Goal: Find specific page/section: Find specific page/section

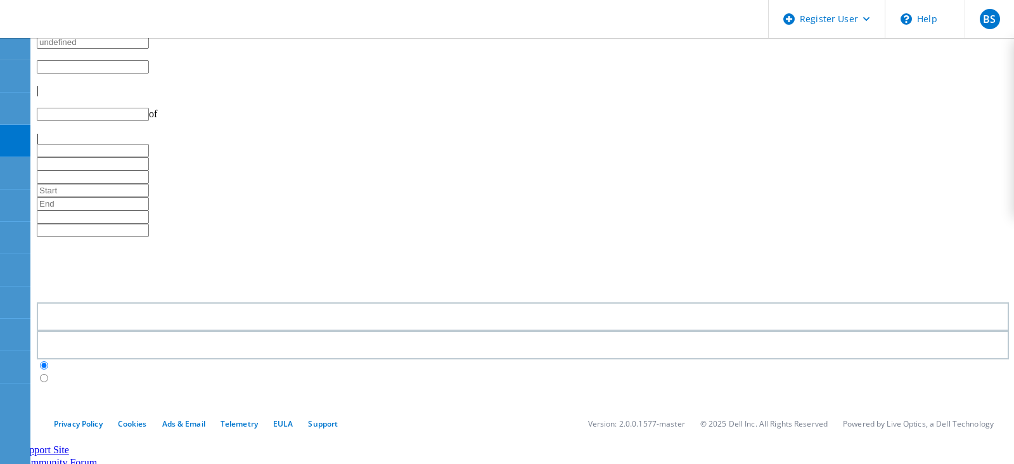
type input "1"
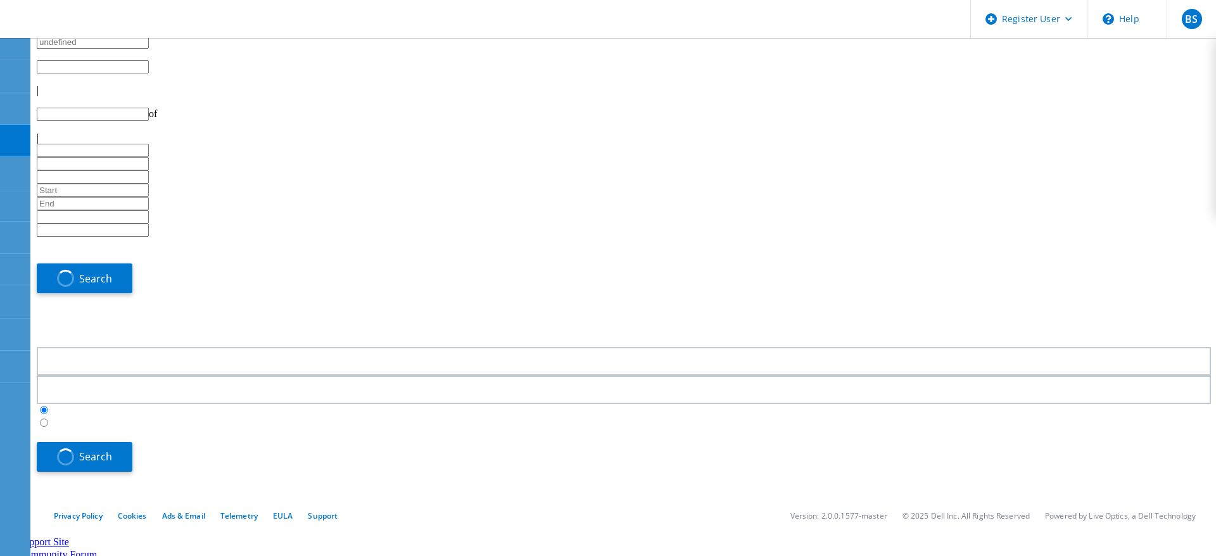
type input "1"
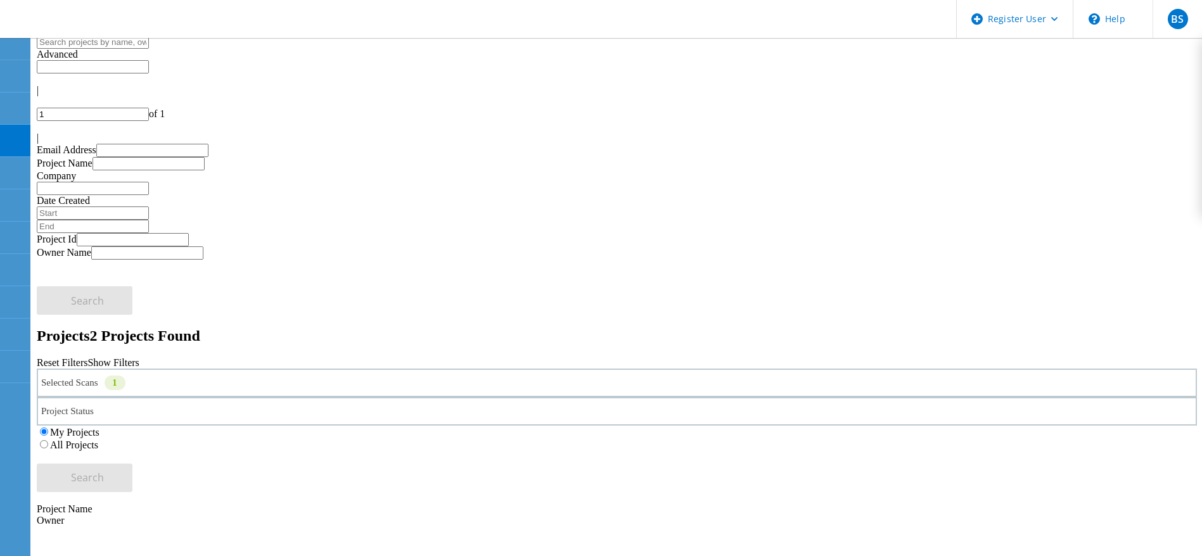
click at [274, 369] on div "Selected Scans 1" at bounding box center [617, 383] width 1160 height 29
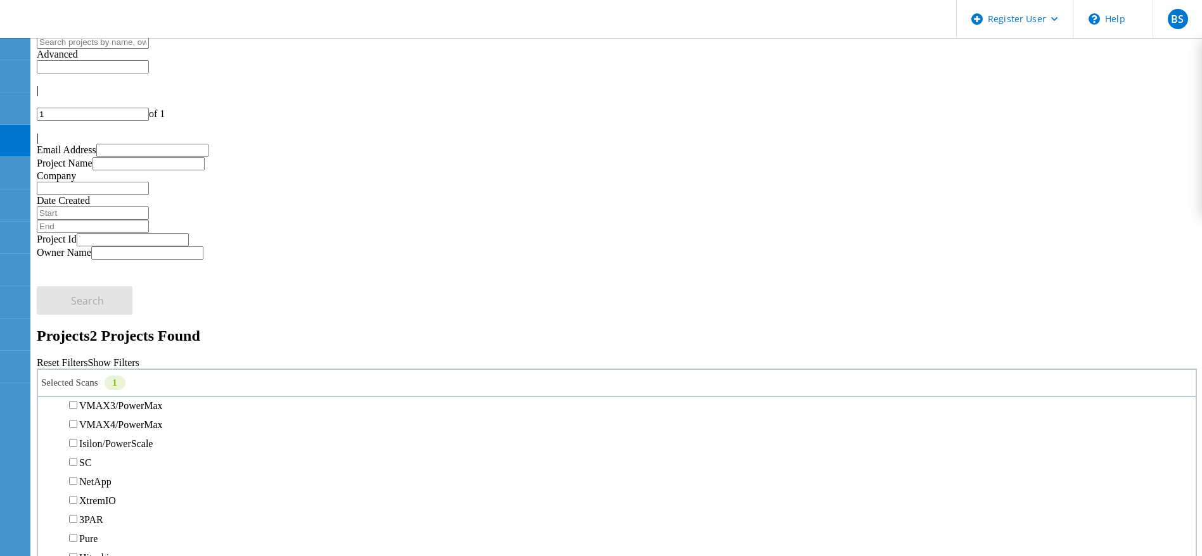
scroll to position [335, 0]
click at [102, 324] on label "Unity" at bounding box center [90, 329] width 23 height 11
click at [77, 325] on input "Unity" at bounding box center [73, 329] width 8 height 8
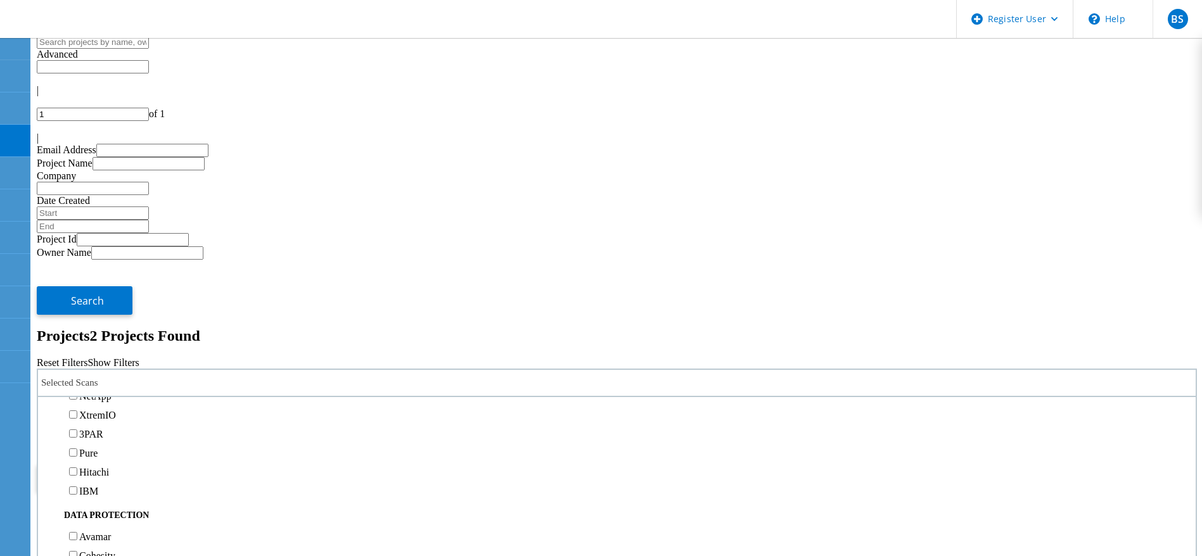
scroll to position [407, 0]
click at [112, 385] on label "NetApp" at bounding box center [95, 390] width 32 height 11
click at [77, 386] on input "NetApp" at bounding box center [73, 390] width 8 height 8
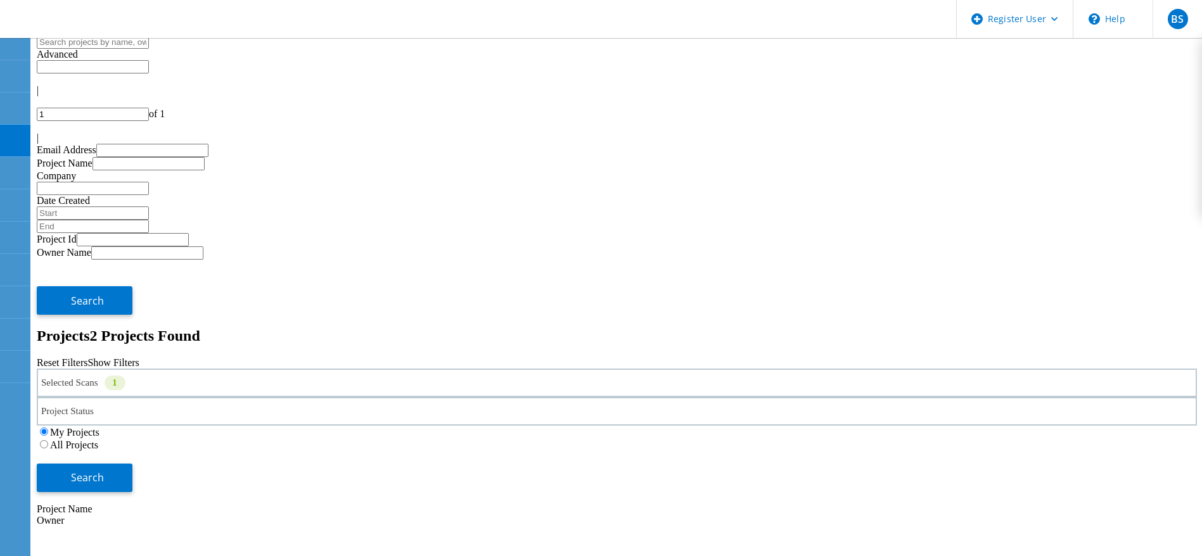
click at [98, 440] on label "All Projects" at bounding box center [74, 445] width 48 height 11
click at [48, 440] on input "All Projects" at bounding box center [44, 444] width 8 height 8
click at [992, 426] on div "My Projects All Projects" at bounding box center [617, 438] width 1160 height 25
drag, startPoint x: 992, startPoint y: 186, endPoint x: 1040, endPoint y: 182, distance: 48.9
click at [1040, 369] on div "Selected Scans 1 Project Status In Progress Complete Published Anonymous Archiv…" at bounding box center [617, 431] width 1160 height 124
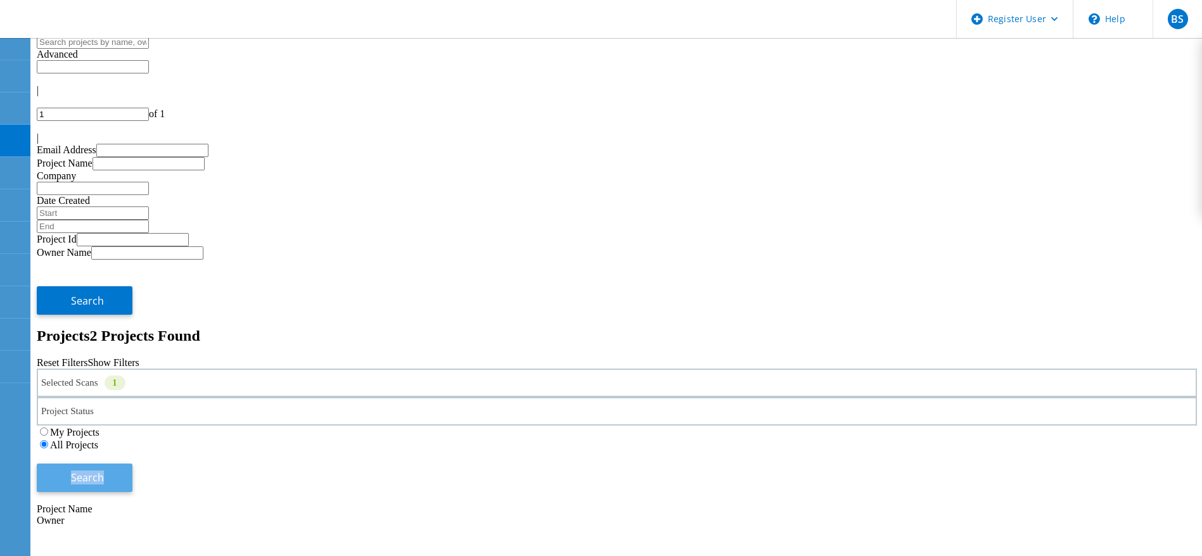
click at [132, 464] on button "Search" at bounding box center [85, 478] width 96 height 29
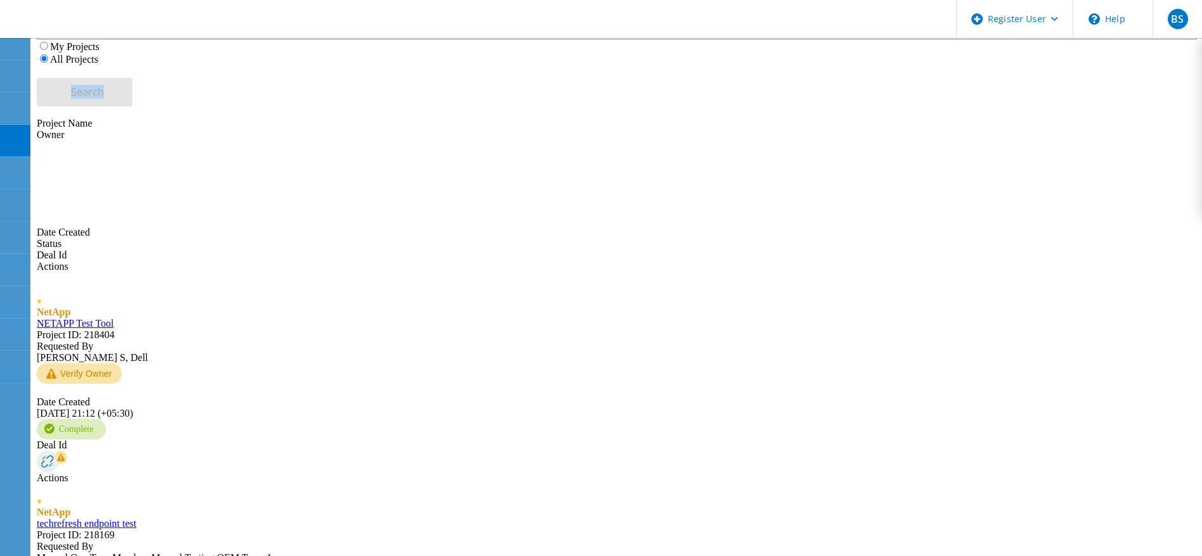
scroll to position [435, 0]
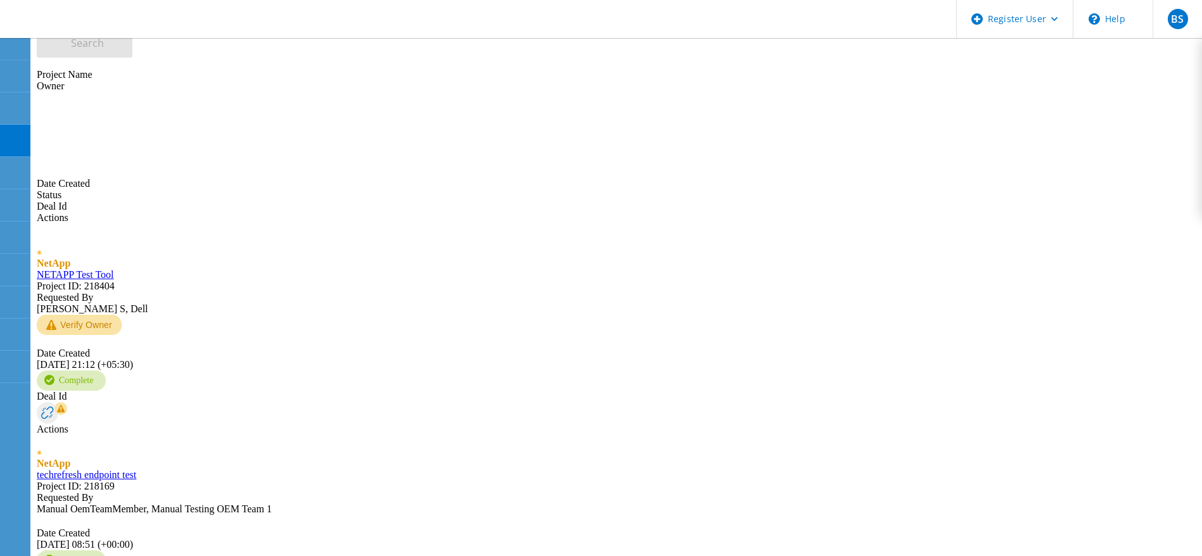
type input "4"
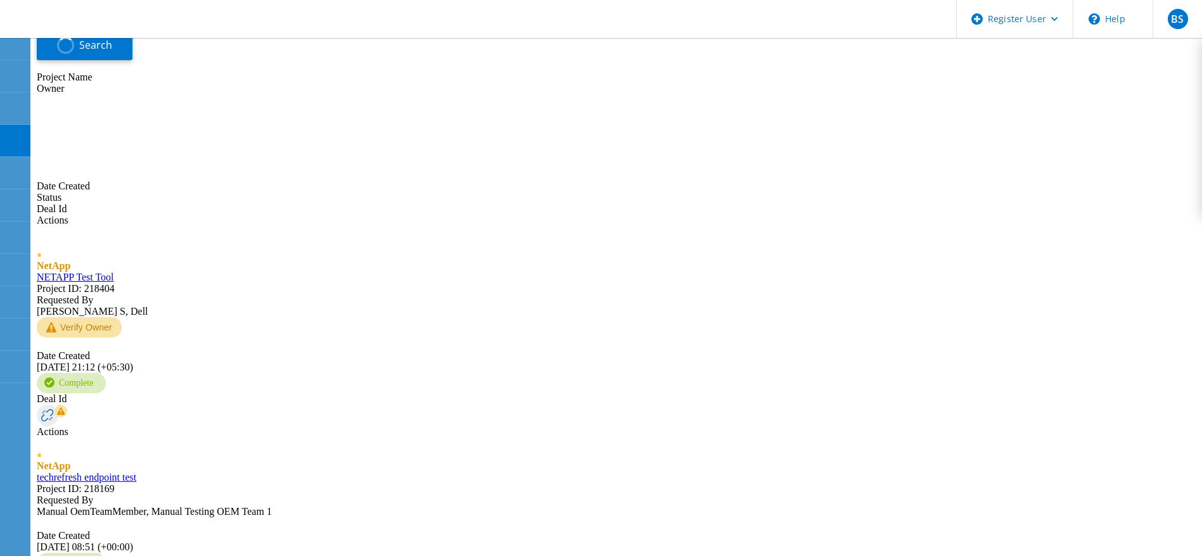
scroll to position [407, 0]
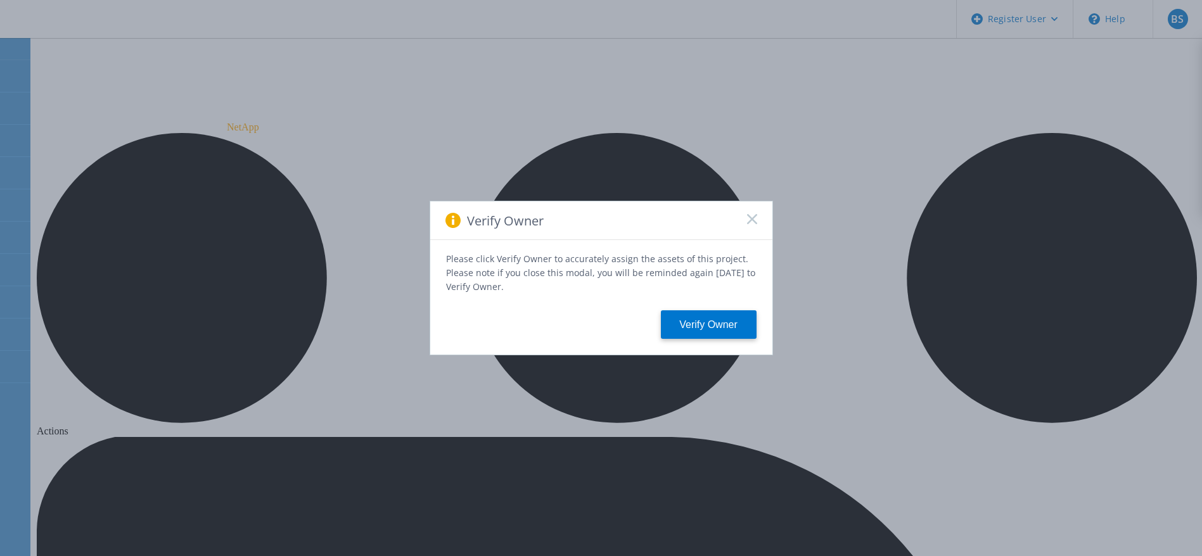
click at [755, 227] on span at bounding box center [752, 220] width 10 height 13
